Goal: Information Seeking & Learning: Learn about a topic

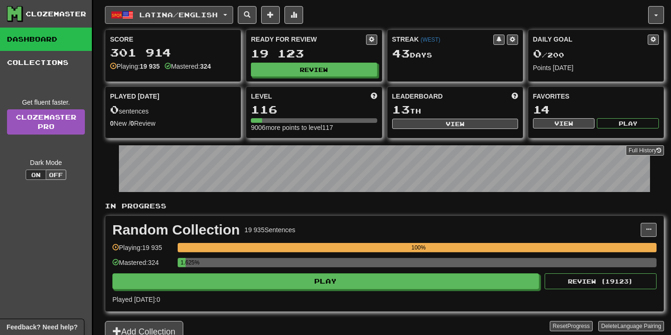
click at [223, 20] on button "Latina / English" at bounding box center [169, 15] width 128 height 18
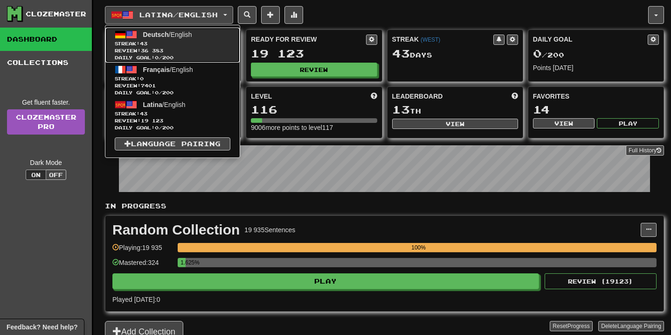
click at [191, 34] on span "Deutsch / English" at bounding box center [167, 34] width 49 height 7
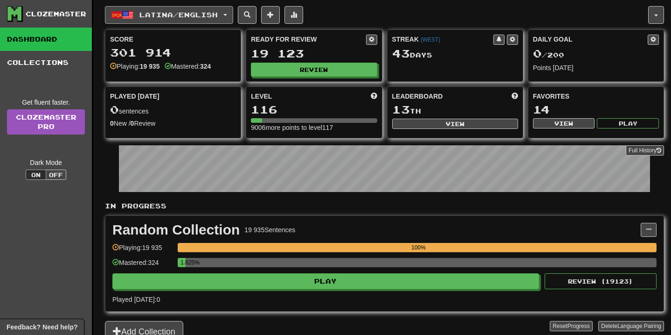
click at [228, 16] on button "Latina / English" at bounding box center [169, 15] width 128 height 18
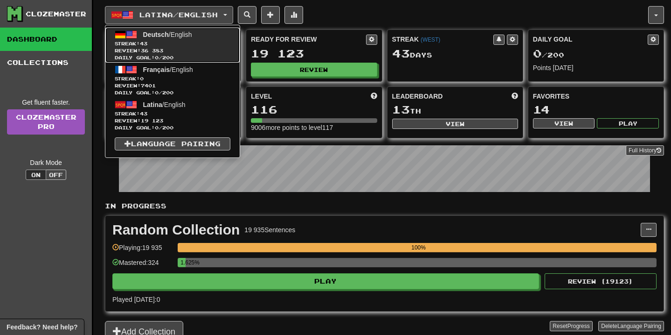
click at [200, 41] on span "Streak: 43" at bounding box center [173, 43] width 116 height 7
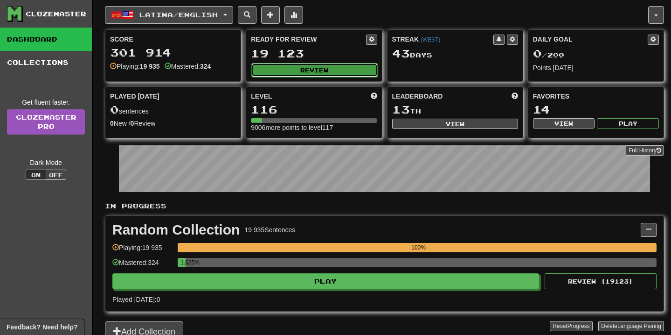
click at [295, 70] on button "Review" at bounding box center [314, 70] width 126 height 14
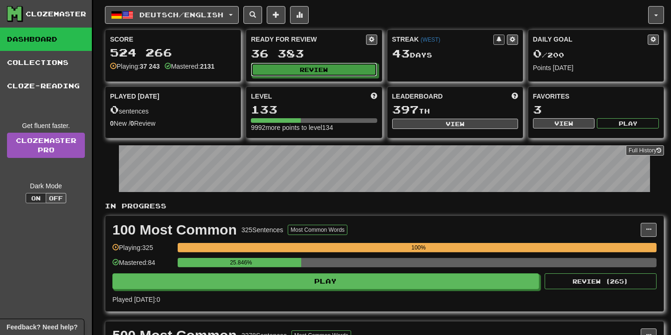
click at [295, 70] on button "Review" at bounding box center [314, 70] width 126 height 14
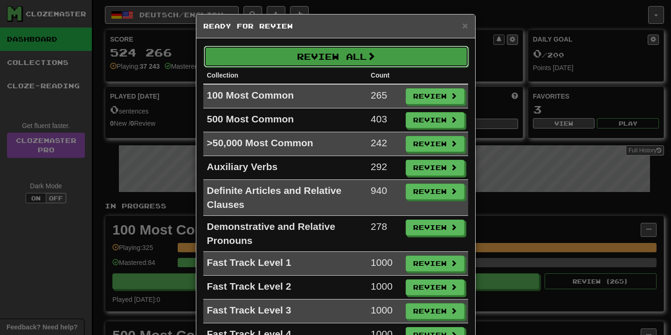
click at [293, 55] on button "Review All" at bounding box center [336, 56] width 265 height 21
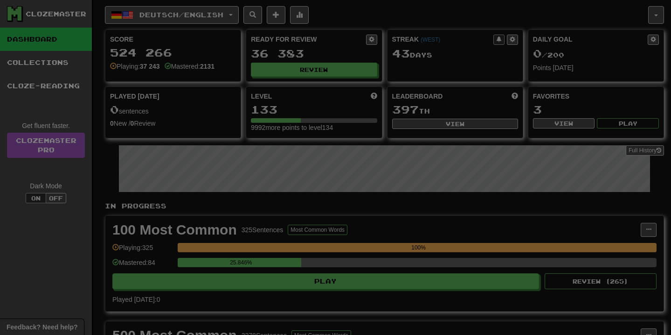
select select "**"
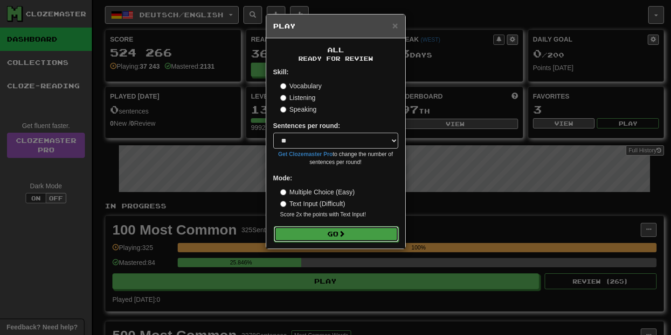
click at [321, 235] on button "Go" at bounding box center [336, 234] width 125 height 16
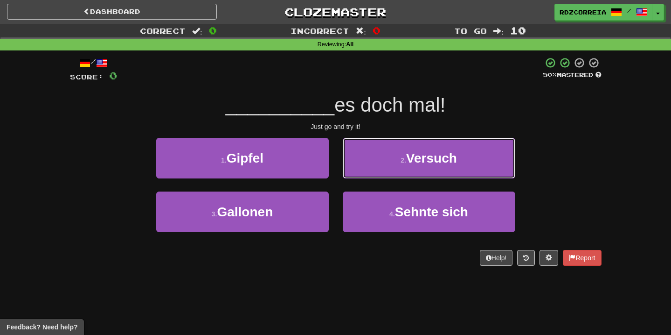
click at [405, 162] on small "2 ." at bounding box center [404, 159] width 6 height 7
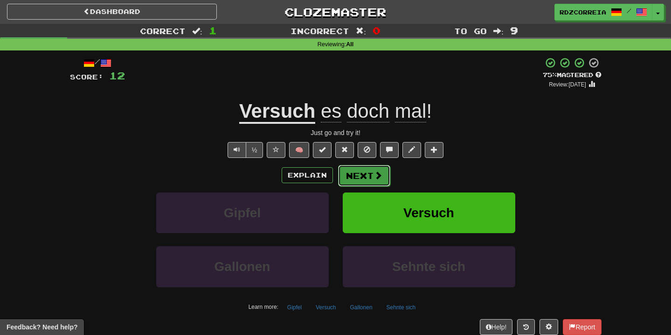
click at [368, 174] on button "Next" at bounding box center [364, 175] width 52 height 21
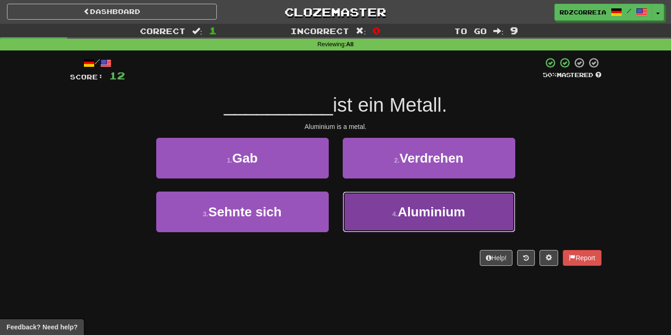
click at [443, 230] on button "4 . Aluminium" at bounding box center [429, 211] width 173 height 41
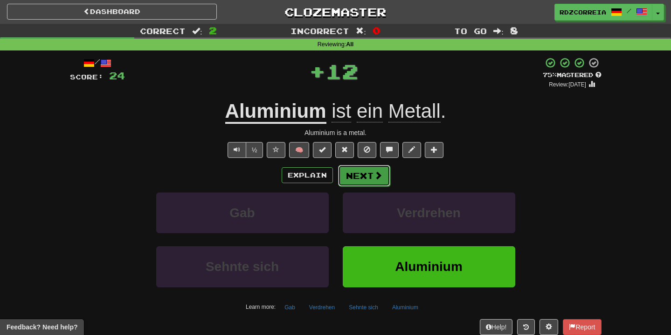
click at [364, 177] on button "Next" at bounding box center [364, 175] width 52 height 21
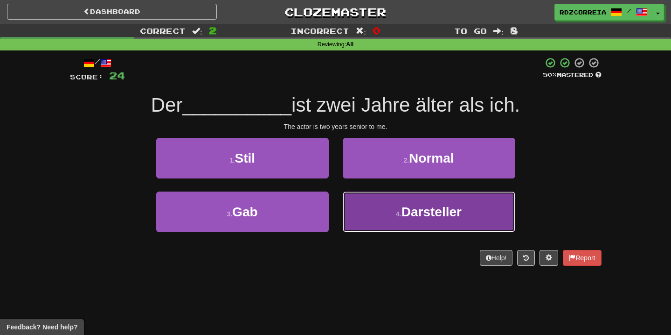
click at [408, 204] on span "Darsteller" at bounding box center [432, 211] width 60 height 14
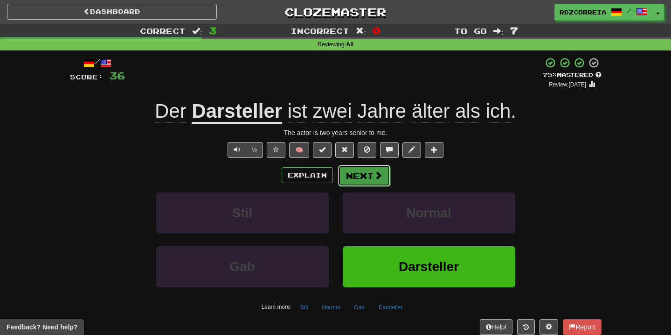
click at [374, 177] on span at bounding box center [378, 175] width 8 height 8
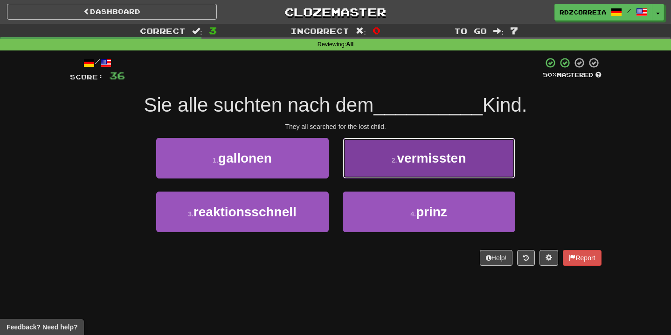
click at [384, 162] on button "2 . vermissten" at bounding box center [429, 158] width 173 height 41
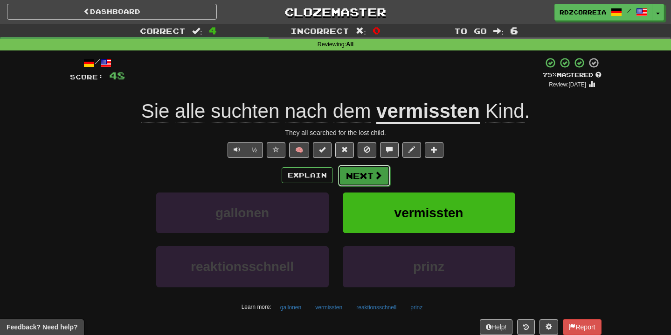
click at [364, 177] on button "Next" at bounding box center [364, 175] width 52 height 21
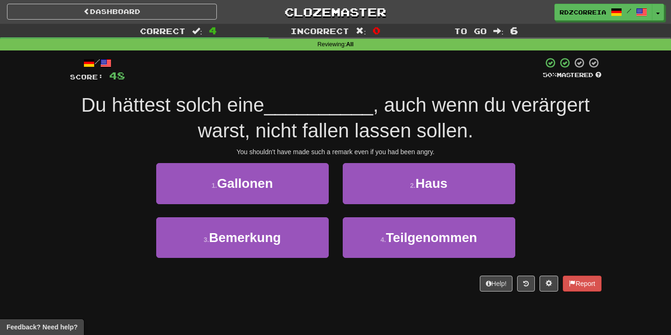
click at [318, 211] on div "1 . Gallonen" at bounding box center [242, 190] width 187 height 54
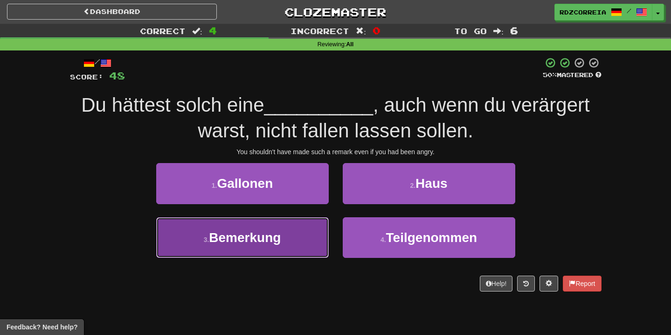
click at [308, 221] on button "3 . Bemerkung" at bounding box center [242, 237] width 173 height 41
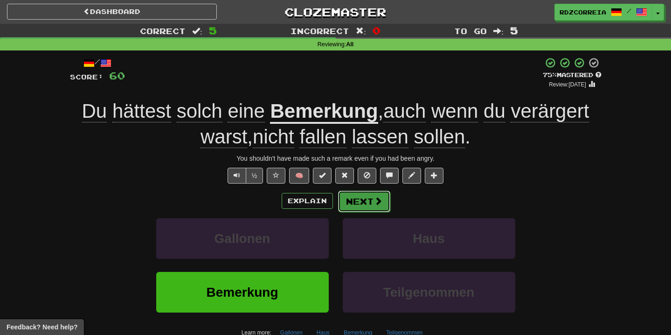
click at [355, 207] on button "Next" at bounding box center [364, 200] width 52 height 21
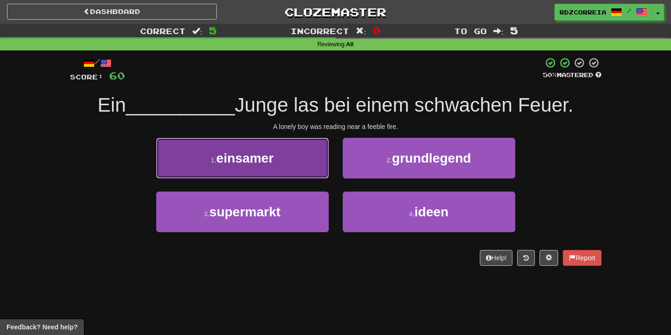
click at [286, 164] on button "1 . einsamer" at bounding box center [242, 158] width 173 height 41
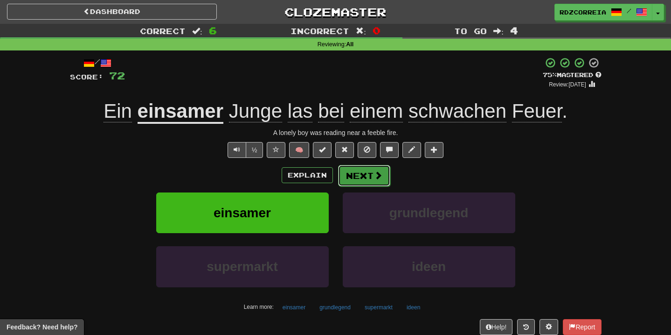
click at [371, 175] on button "Next" at bounding box center [364, 175] width 52 height 21
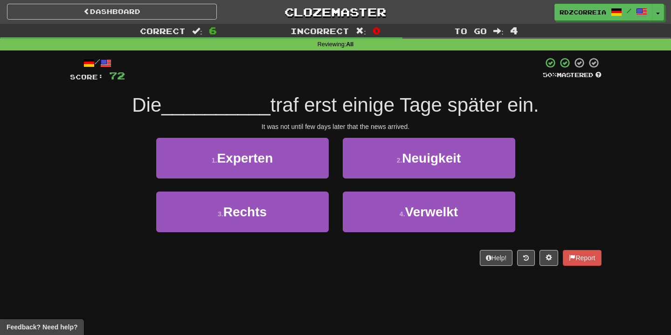
click at [391, 180] on div "2 . Neuigkeit" at bounding box center [429, 165] width 187 height 54
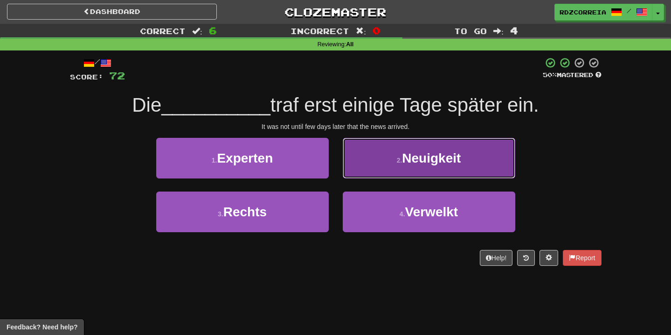
click at [391, 166] on button "2 . Neuigkeit" at bounding box center [429, 158] width 173 height 41
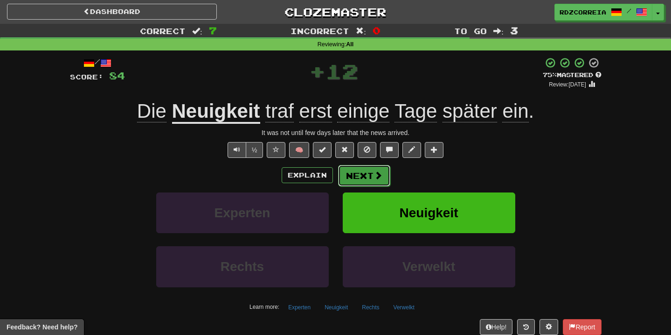
click at [357, 172] on button "Next" at bounding box center [364, 175] width 52 height 21
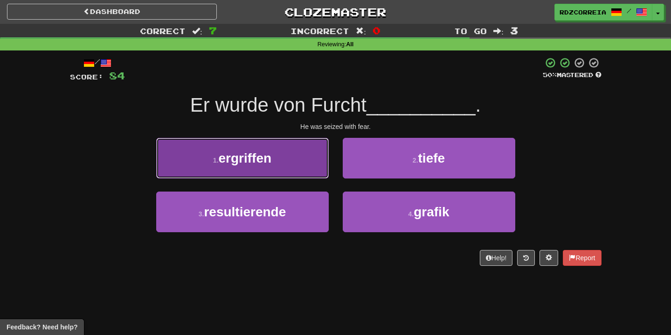
click at [286, 157] on button "1 . ergriffen" at bounding box center [242, 158] width 173 height 41
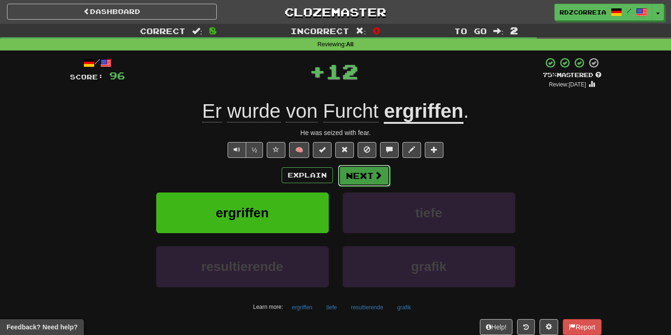
click at [356, 172] on button "Next" at bounding box center [364, 175] width 52 height 21
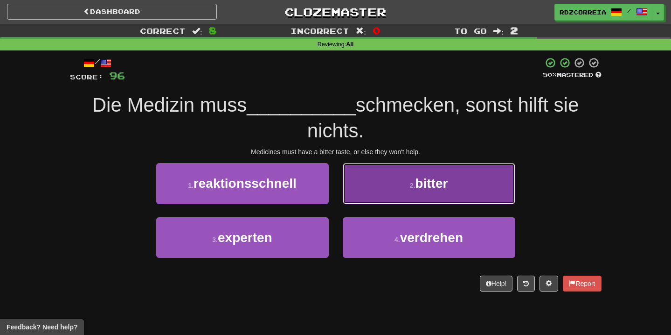
click at [392, 179] on button "2 . bitter" at bounding box center [429, 183] width 173 height 41
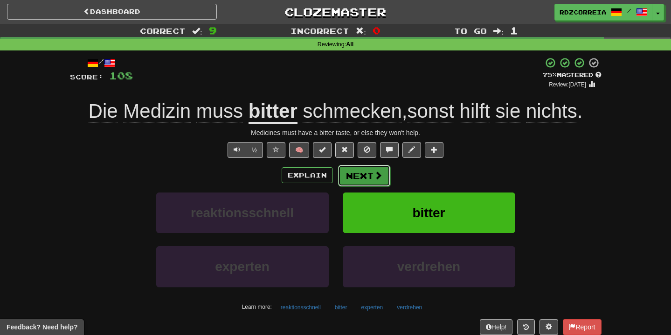
click at [369, 178] on button "Next" at bounding box center [364, 175] width 52 height 21
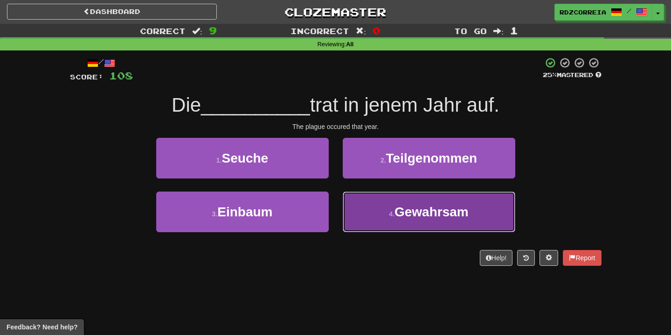
click at [437, 223] on button "4 . Gewahrsam" at bounding box center [429, 211] width 173 height 41
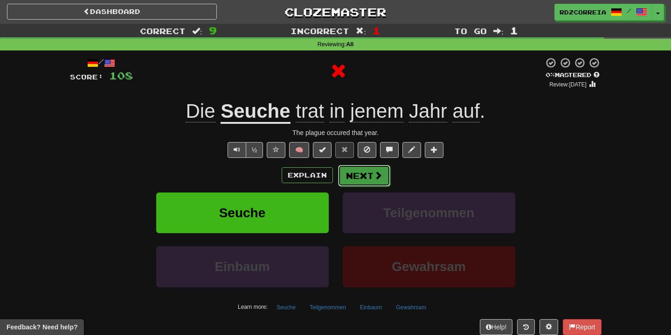
click at [369, 173] on button "Next" at bounding box center [364, 175] width 52 height 21
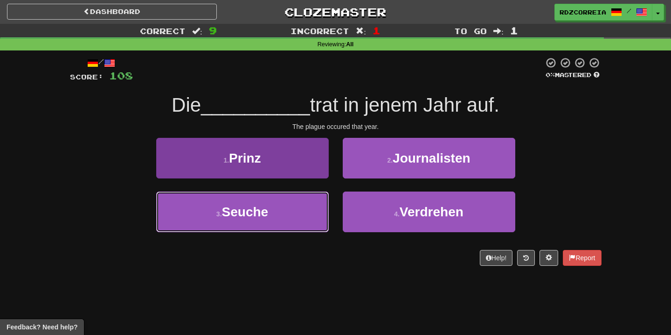
click at [272, 200] on button "3 . Seuche" at bounding box center [242, 211] width 173 height 41
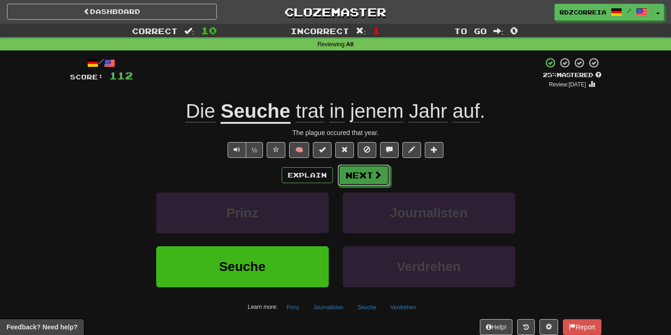
click at [371, 164] on div "Explain Next" at bounding box center [336, 174] width 532 height 21
click at [365, 171] on button "Next" at bounding box center [364, 175] width 52 height 21
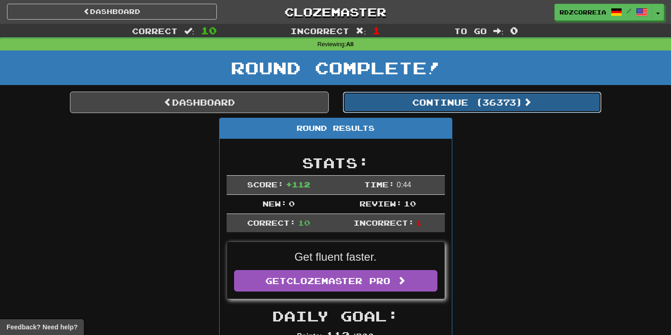
click at [412, 102] on button "Continue ( 36373 )" at bounding box center [472, 101] width 259 height 21
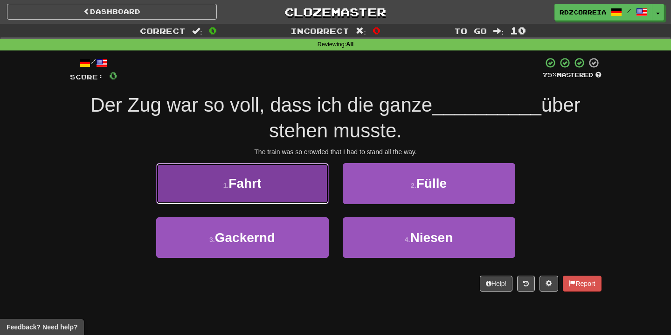
click at [284, 168] on button "1 . Fahrt" at bounding box center [242, 183] width 173 height 41
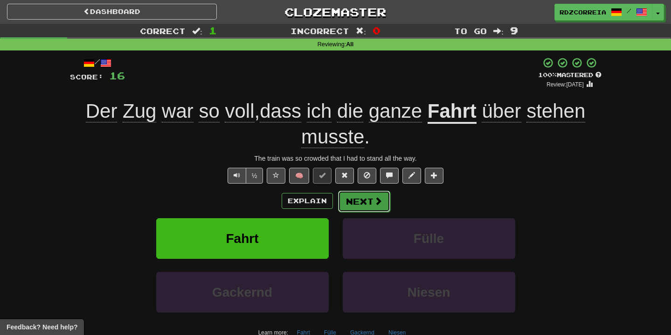
click at [377, 205] on span at bounding box center [378, 200] width 8 height 8
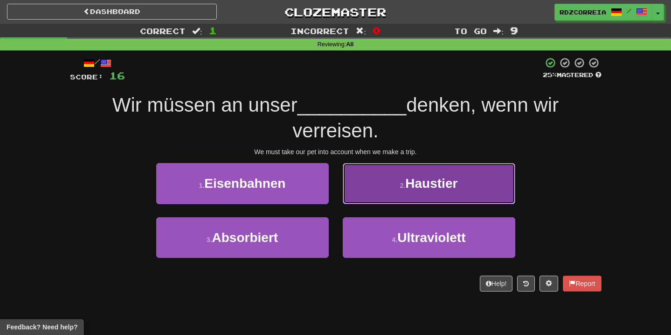
click at [420, 172] on button "2 . Haustier" at bounding box center [429, 183] width 173 height 41
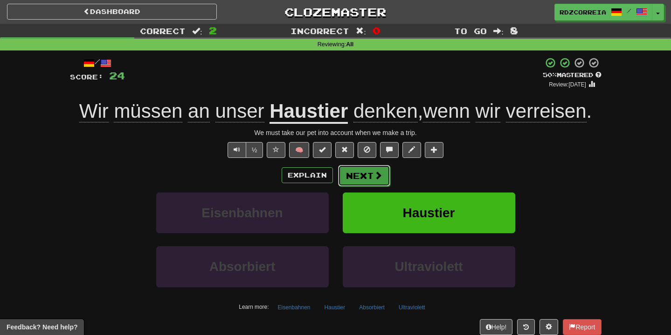
click at [353, 174] on button "Next" at bounding box center [364, 175] width 52 height 21
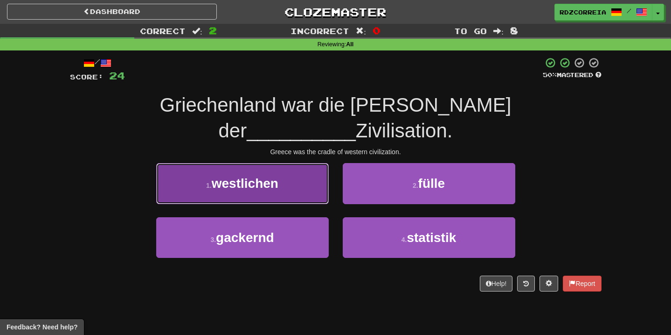
click at [279, 163] on button "1 . westlichen" at bounding box center [242, 183] width 173 height 41
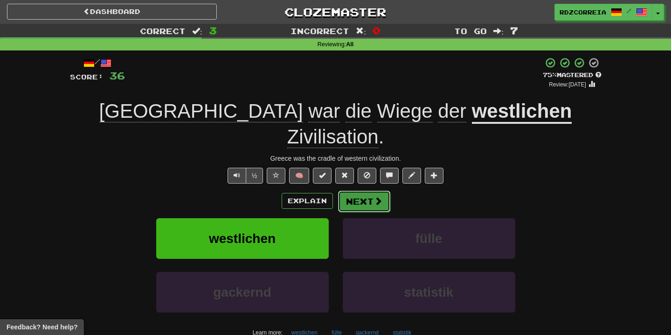
click at [356, 190] on button "Next" at bounding box center [364, 200] width 52 height 21
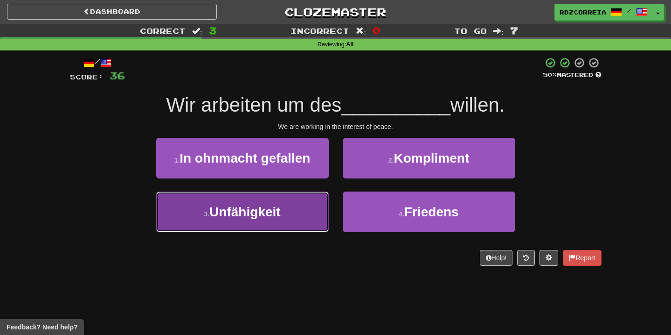
click at [287, 206] on button "3 . Unfähigkeit" at bounding box center [242, 211] width 173 height 41
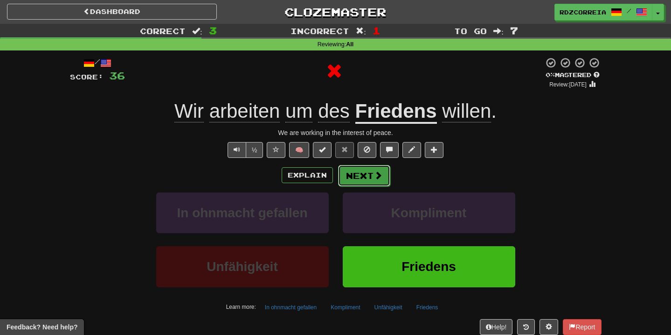
click at [370, 181] on button "Next" at bounding box center [364, 175] width 52 height 21
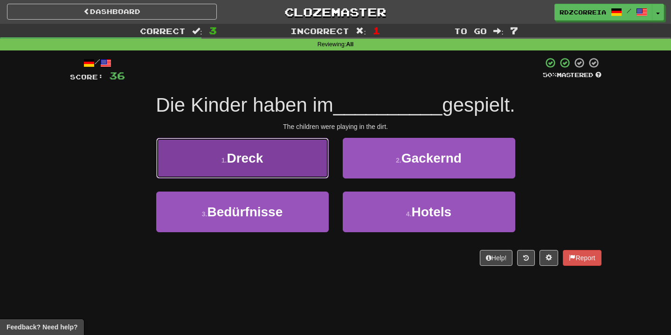
click at [309, 160] on button "1 . Dreck" at bounding box center [242, 158] width 173 height 41
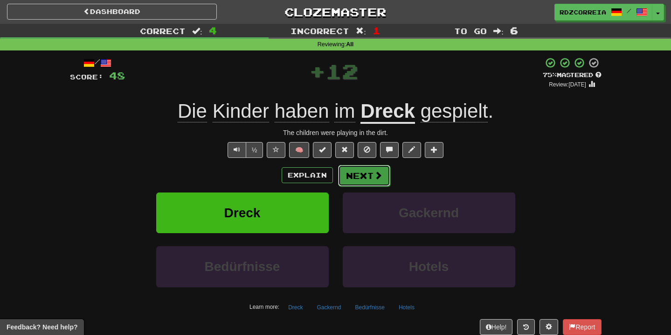
click at [371, 176] on button "Next" at bounding box center [364, 175] width 52 height 21
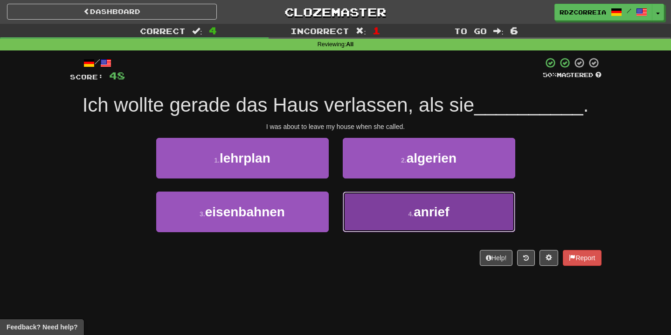
click at [405, 209] on button "4 . anrief" at bounding box center [429, 211] width 173 height 41
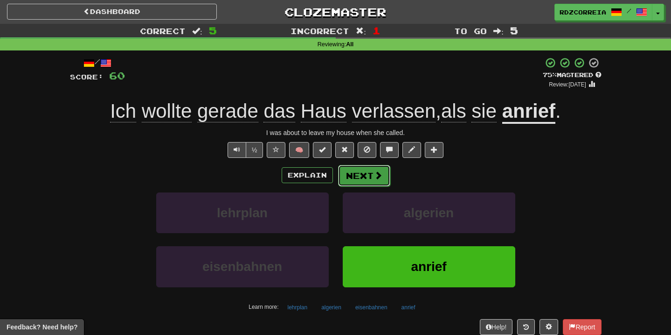
click at [360, 185] on button "Next" at bounding box center [364, 175] width 52 height 21
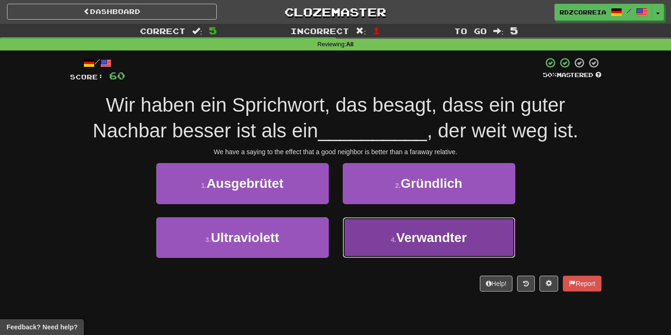
click at [406, 226] on button "4 . Verwandter" at bounding box center [429, 237] width 173 height 41
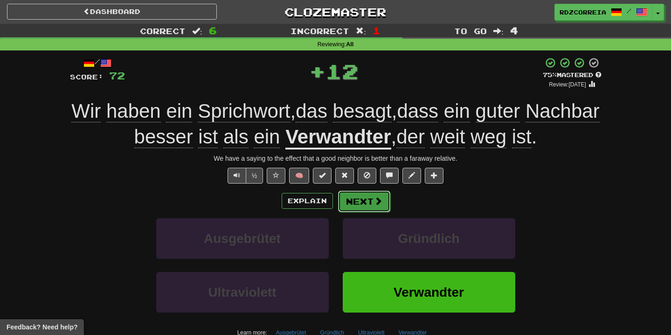
click at [362, 192] on button "Next" at bounding box center [364, 200] width 52 height 21
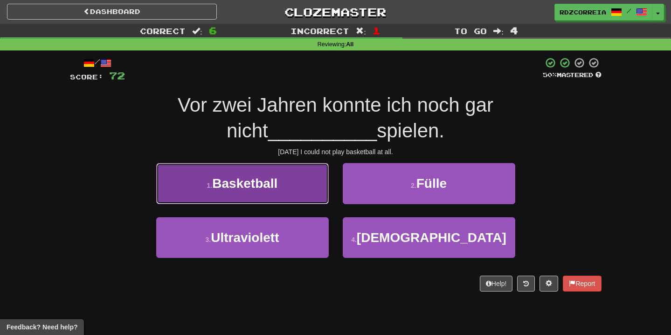
click at [280, 188] on button "1 . Basketball" at bounding box center [242, 183] width 173 height 41
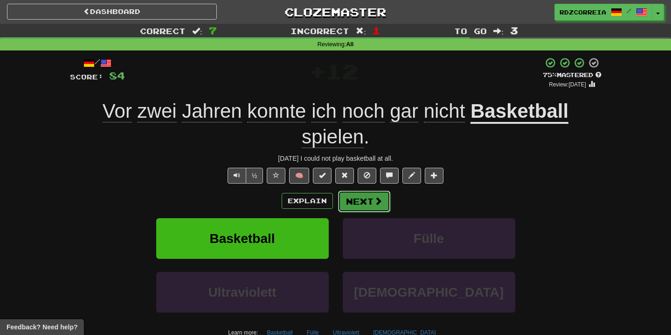
click at [364, 205] on button "Next" at bounding box center [364, 200] width 52 height 21
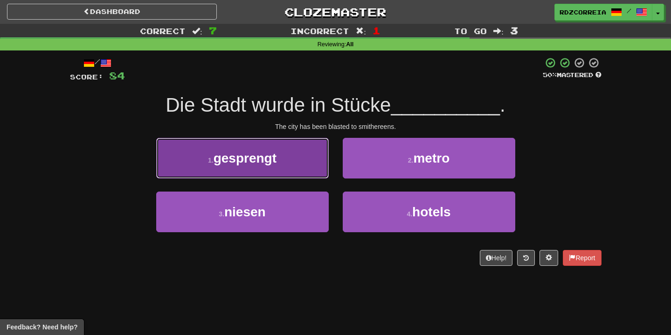
click at [277, 164] on span "gesprengt" at bounding box center [245, 158] width 63 height 14
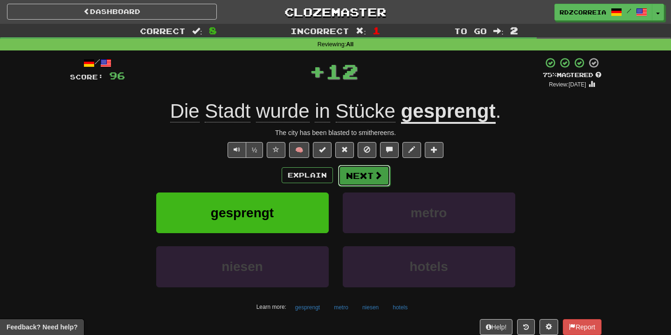
click at [358, 170] on button "Next" at bounding box center [364, 175] width 52 height 21
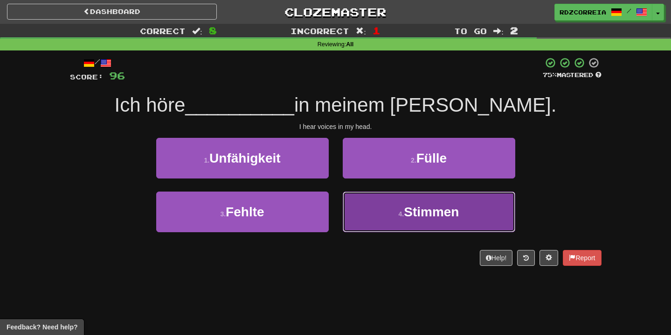
click at [375, 212] on button "4 . Stimmen" at bounding box center [429, 211] width 173 height 41
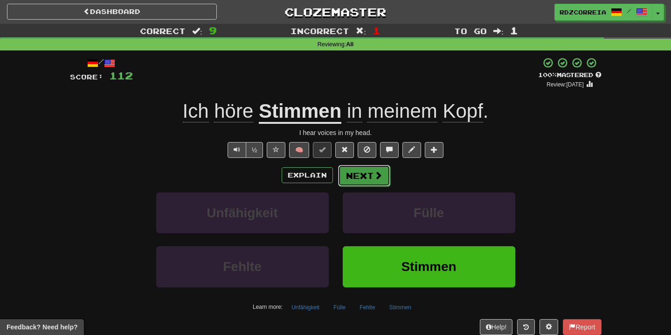
click at [368, 175] on button "Next" at bounding box center [364, 175] width 52 height 21
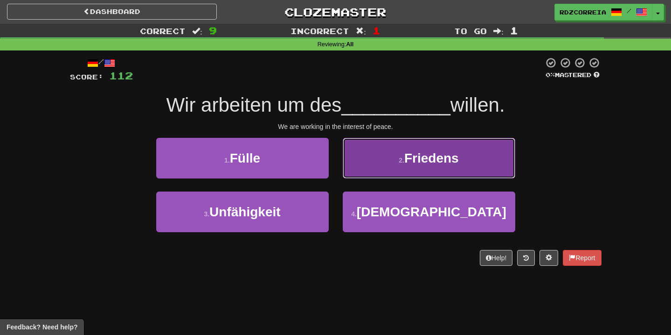
click at [406, 161] on span "Friedens" at bounding box center [432, 158] width 55 height 14
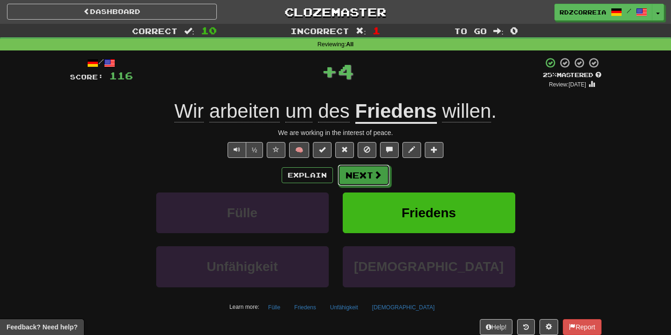
click at [364, 175] on button "Next" at bounding box center [364, 174] width 52 height 21
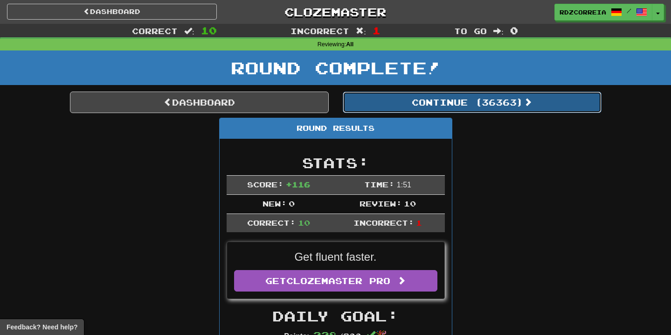
click at [437, 112] on button "Continue ( 36363 )" at bounding box center [472, 101] width 259 height 21
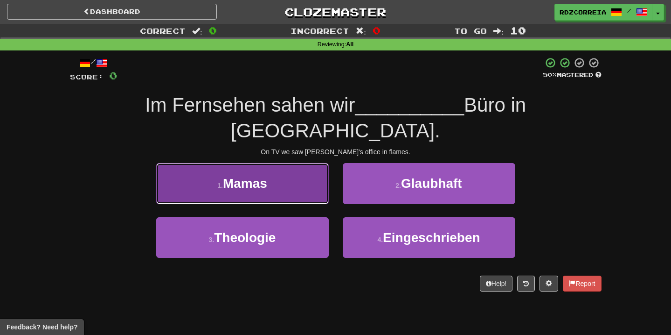
click at [264, 176] on span "Mamas" at bounding box center [245, 183] width 44 height 14
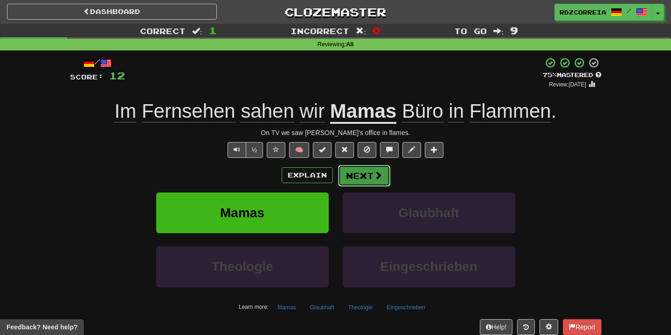
click at [369, 176] on button "Next" at bounding box center [364, 175] width 52 height 21
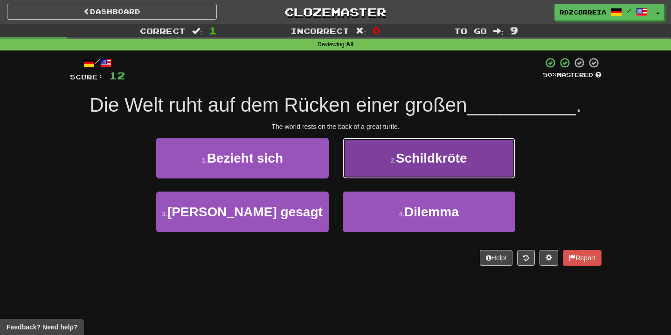
click at [393, 160] on small "2 ." at bounding box center [394, 159] width 6 height 7
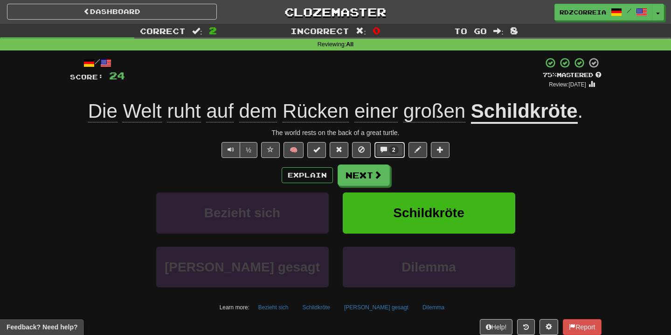
click at [396, 147] on span "2" at bounding box center [394, 150] width 10 height 8
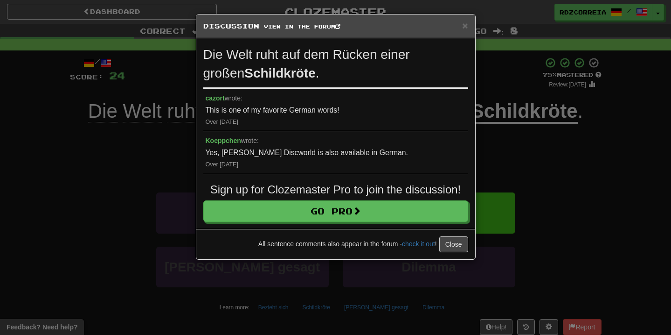
click at [539, 174] on div "× Discussion View in the forum Die Welt ruht auf dem Rücken einer großen Schild…" at bounding box center [335, 167] width 671 height 335
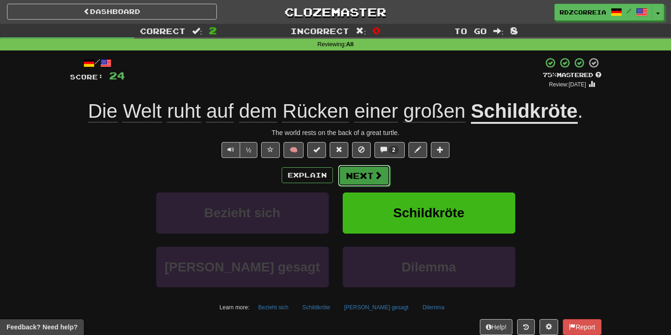
click at [367, 172] on button "Next" at bounding box center [364, 175] width 52 height 21
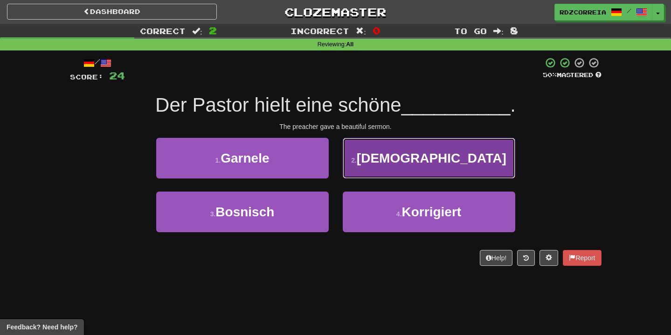
click at [425, 163] on span "Predigt" at bounding box center [432, 158] width 150 height 14
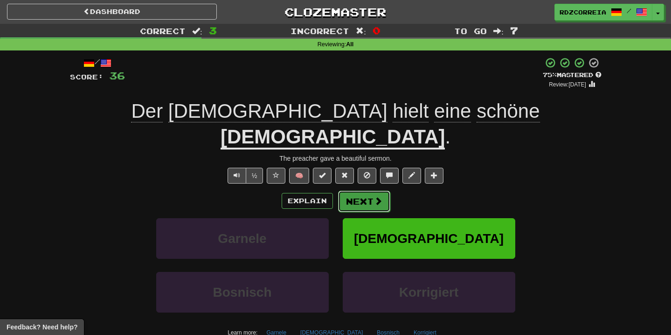
click at [365, 190] on button "Next" at bounding box center [364, 200] width 52 height 21
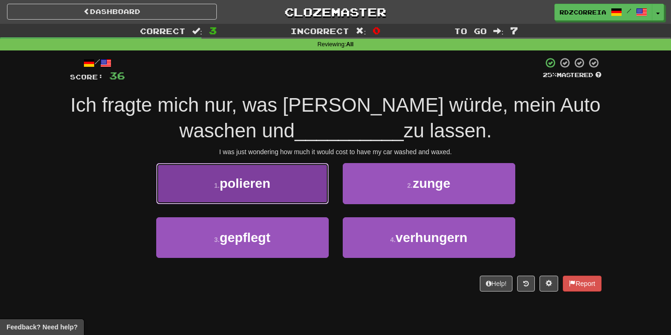
click at [290, 186] on button "1 . polieren" at bounding box center [242, 183] width 173 height 41
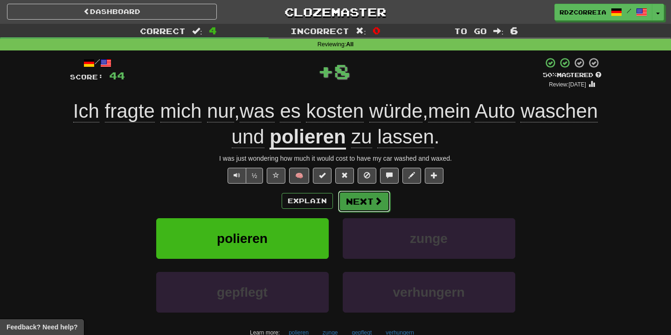
click at [359, 199] on button "Next" at bounding box center [364, 200] width 52 height 21
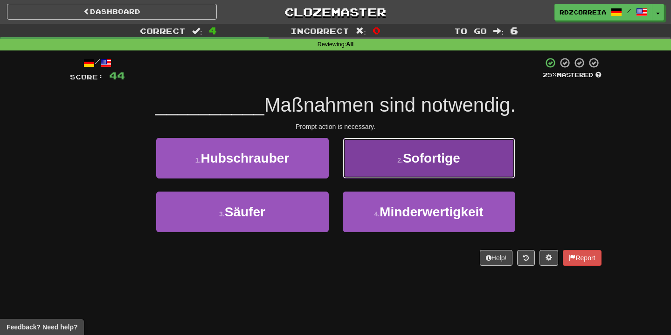
click at [415, 158] on span "Sofortige" at bounding box center [431, 158] width 57 height 14
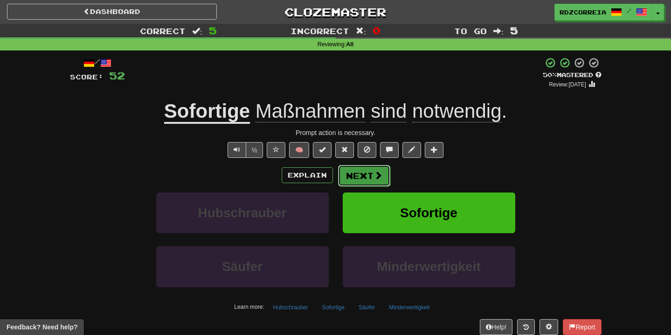
click at [377, 177] on span at bounding box center [378, 175] width 8 height 8
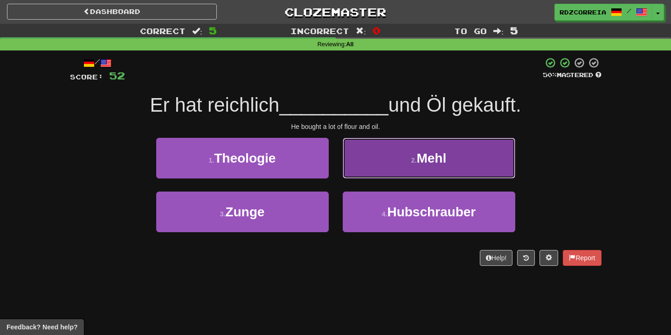
click at [411, 167] on button "2 . Mehl" at bounding box center [429, 158] width 173 height 41
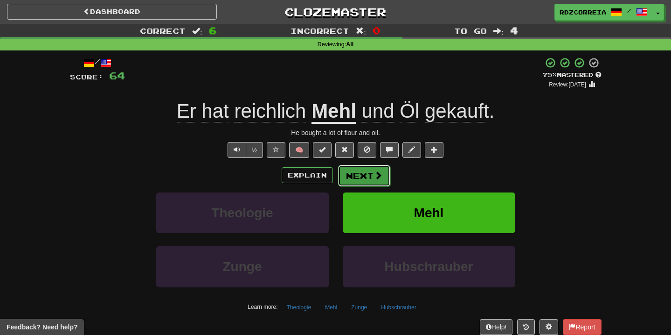
click at [375, 174] on span at bounding box center [378, 175] width 8 height 8
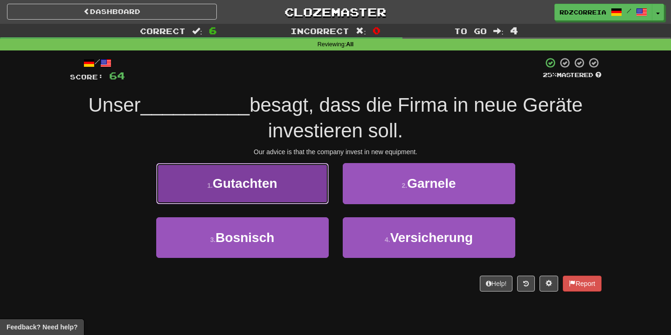
click at [296, 179] on button "1 . Gutachten" at bounding box center [242, 183] width 173 height 41
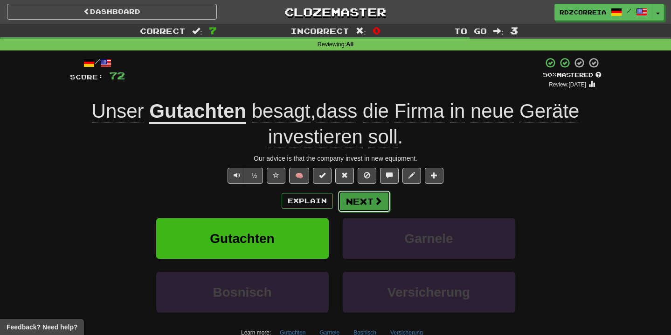
click at [356, 199] on button "Next" at bounding box center [364, 200] width 52 height 21
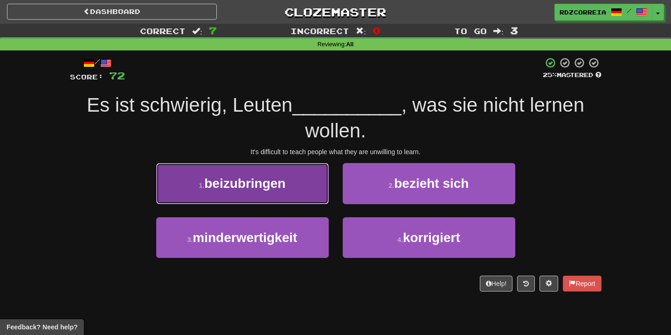
click at [316, 198] on button "1 . beizubringen" at bounding box center [242, 183] width 173 height 41
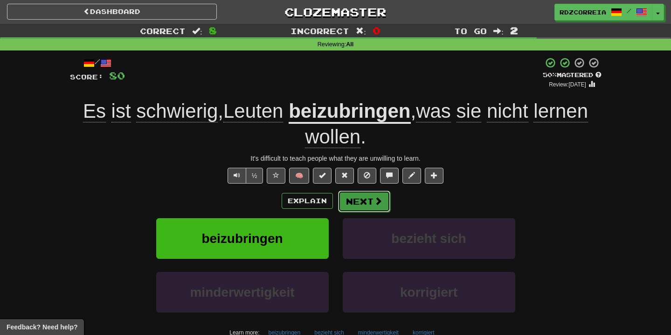
click at [367, 193] on button "Next" at bounding box center [364, 200] width 52 height 21
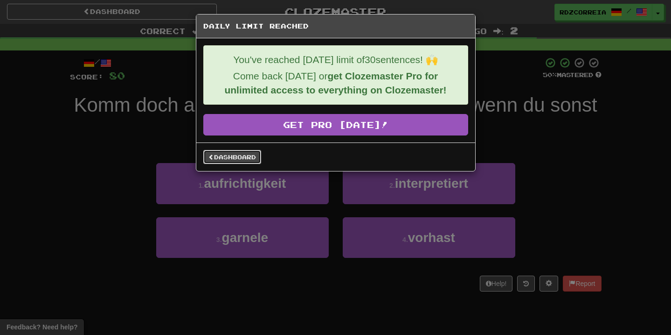
click at [223, 161] on link "Dashboard" at bounding box center [232, 157] width 58 height 14
